Goal: Transaction & Acquisition: Register for event/course

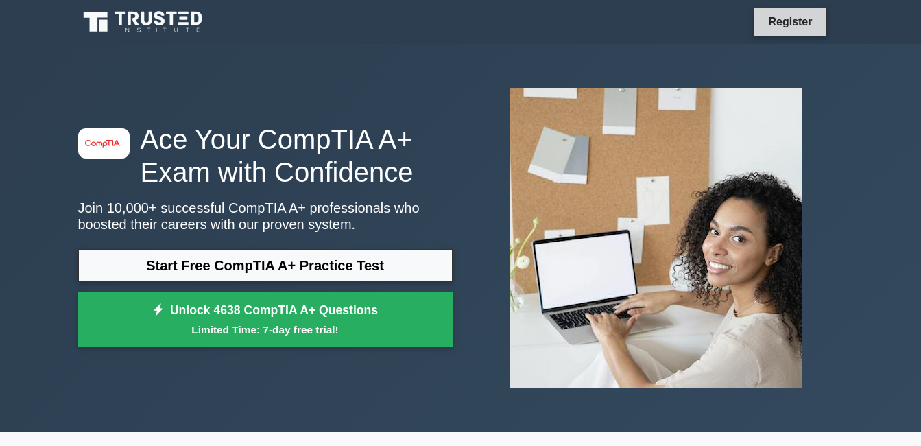
click at [798, 28] on link "Register" at bounding box center [790, 21] width 60 height 17
click at [856, 28] on nav "Register" at bounding box center [460, 22] width 921 height 44
click at [767, 28] on link "Register" at bounding box center [790, 21] width 60 height 17
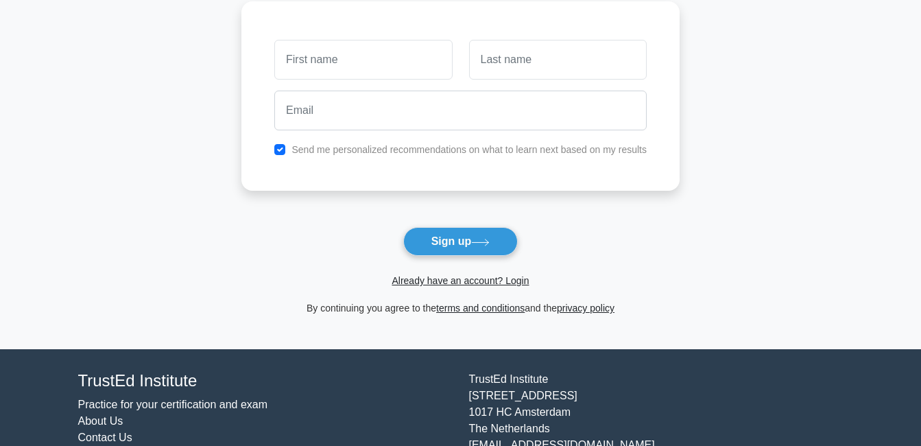
scroll to position [137, 0]
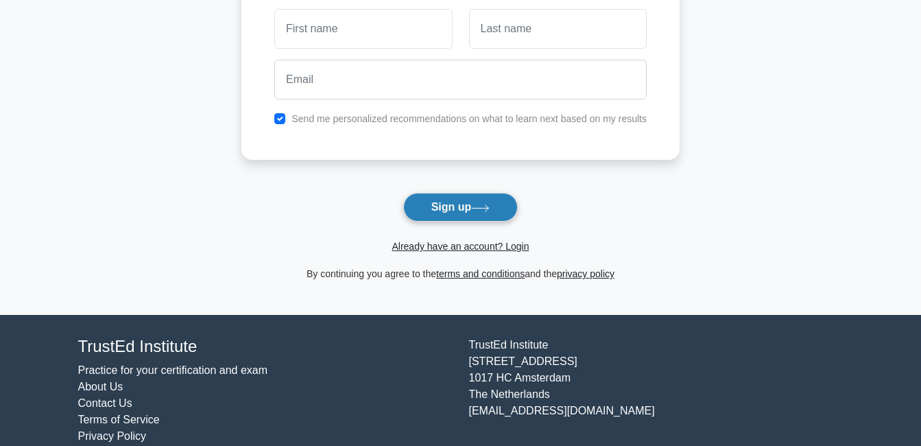
click at [471, 213] on button "Sign up" at bounding box center [460, 207] width 115 height 29
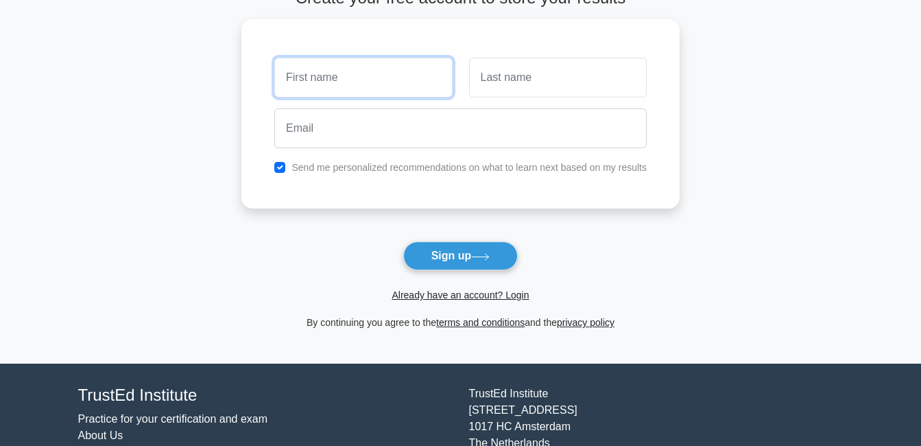
scroll to position [0, 0]
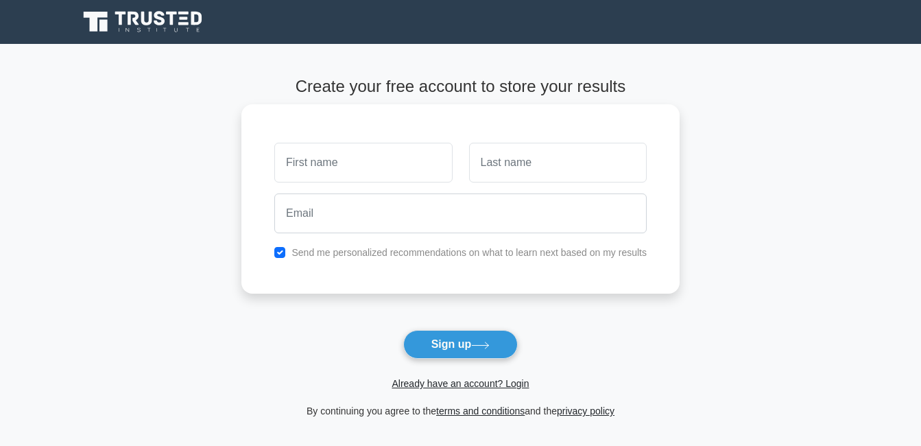
scroll to position [69, 0]
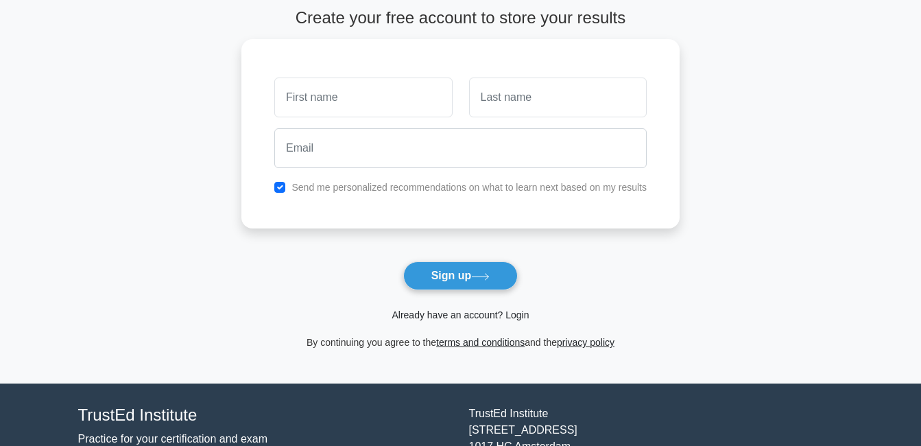
click at [453, 314] on link "Already have an account? Login" at bounding box center [460, 314] width 137 height 11
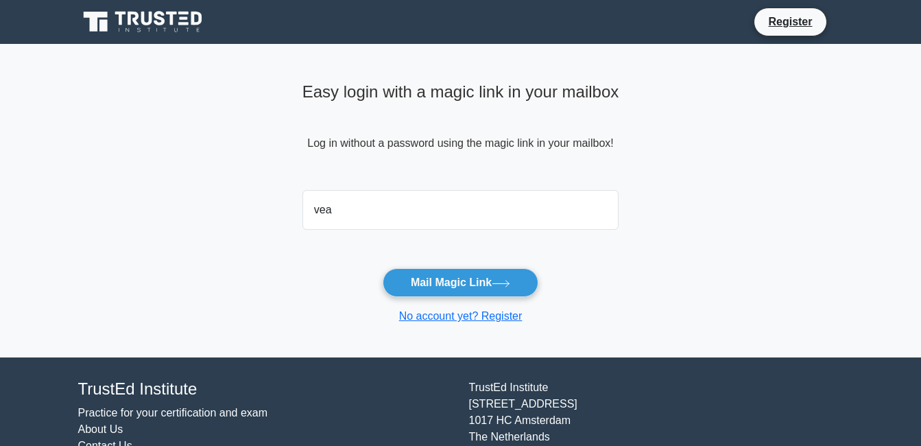
type input "vealuzdugay@gmail.com"
